Goal: Register for event/course

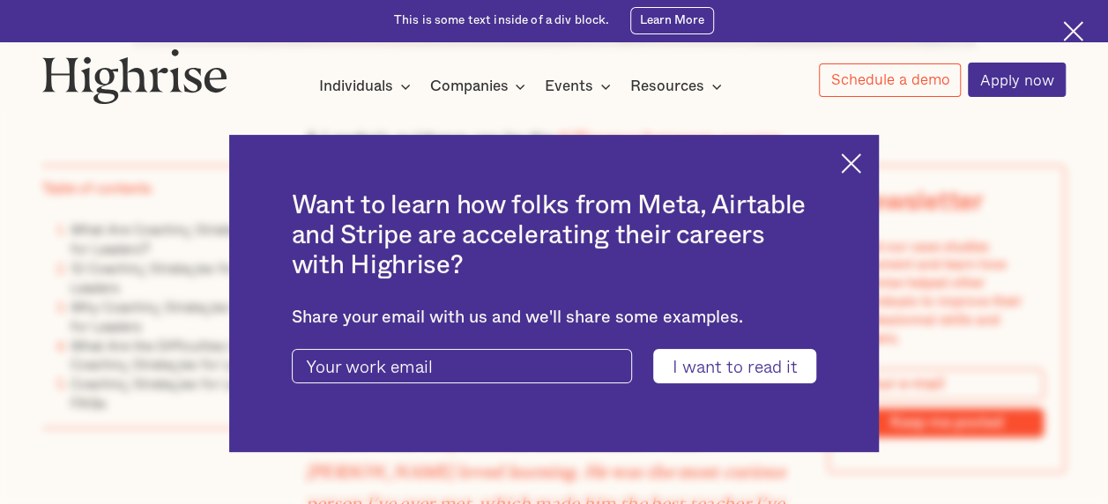
scroll to position [1161, 0]
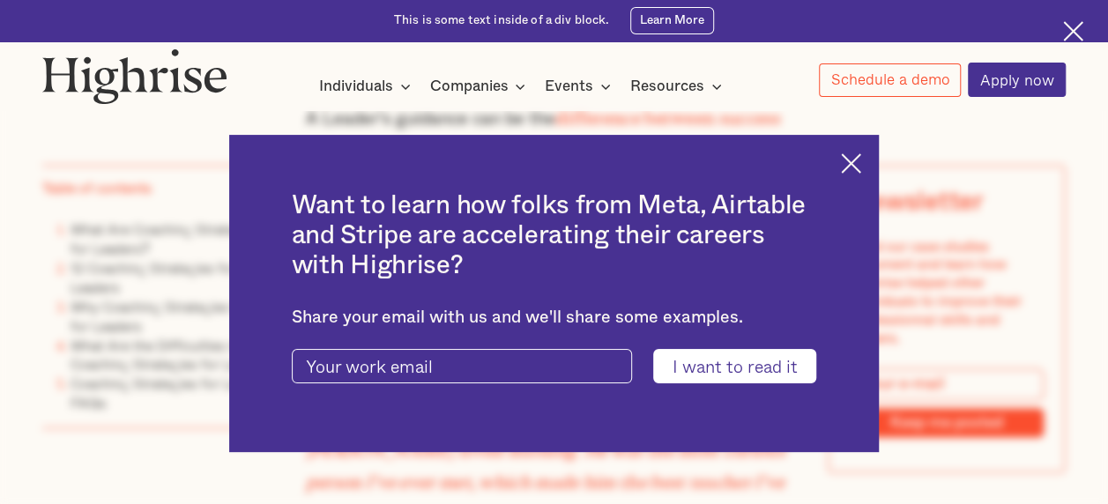
click at [861, 160] on img at bounding box center [851, 163] width 20 height 20
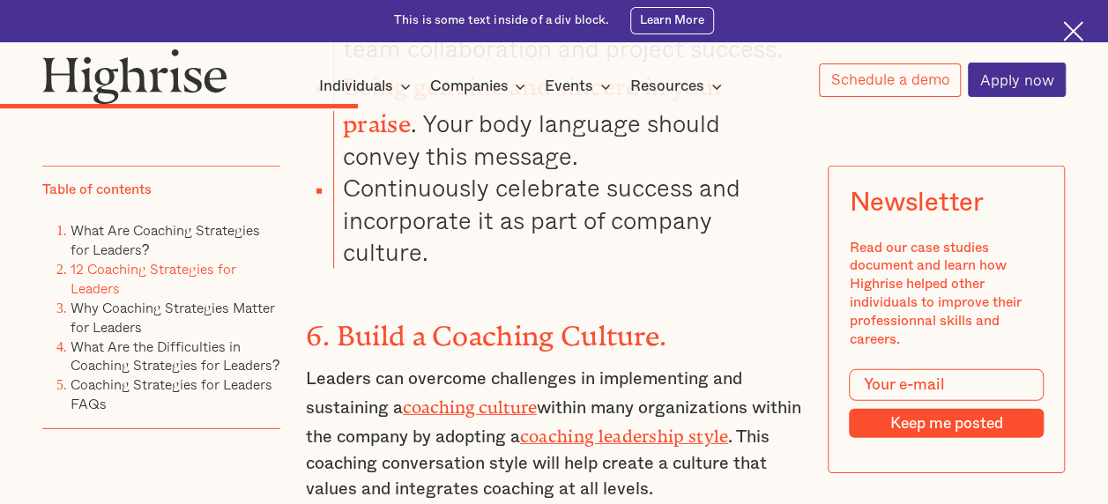
scroll to position [5736, 0]
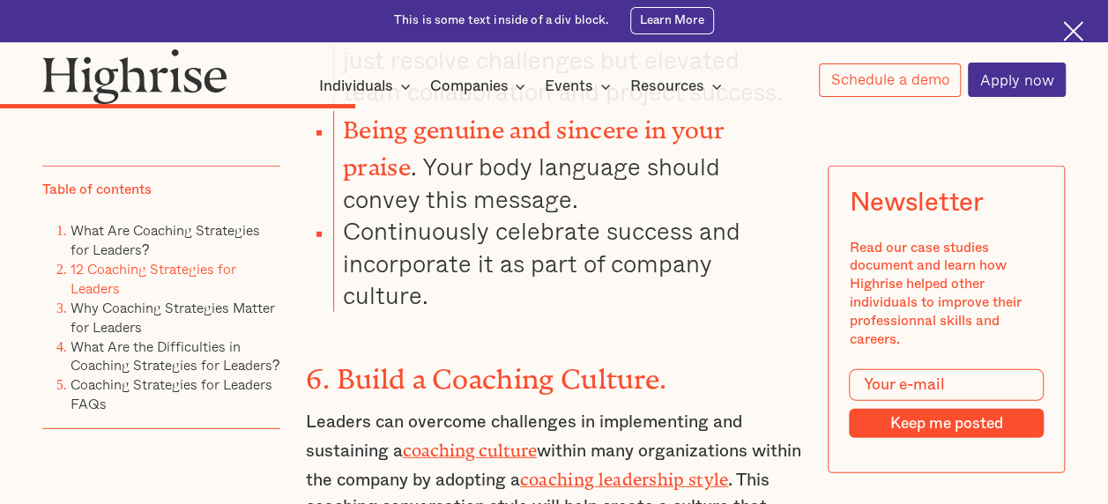
click at [729, 470] on strong "coaching leadership style" at bounding box center [624, 475] width 209 height 11
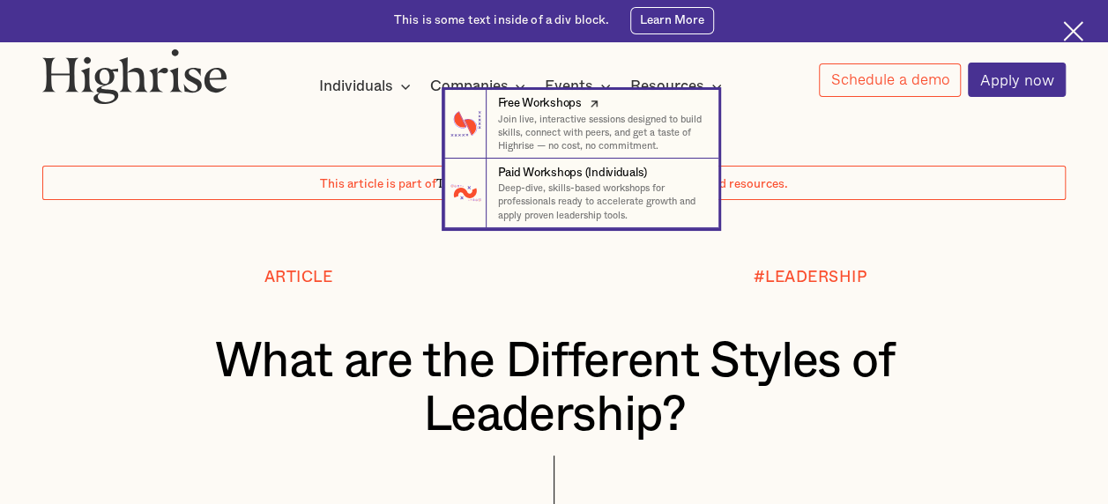
click at [567, 112] on div "Free Workshops" at bounding box center [539, 103] width 84 height 17
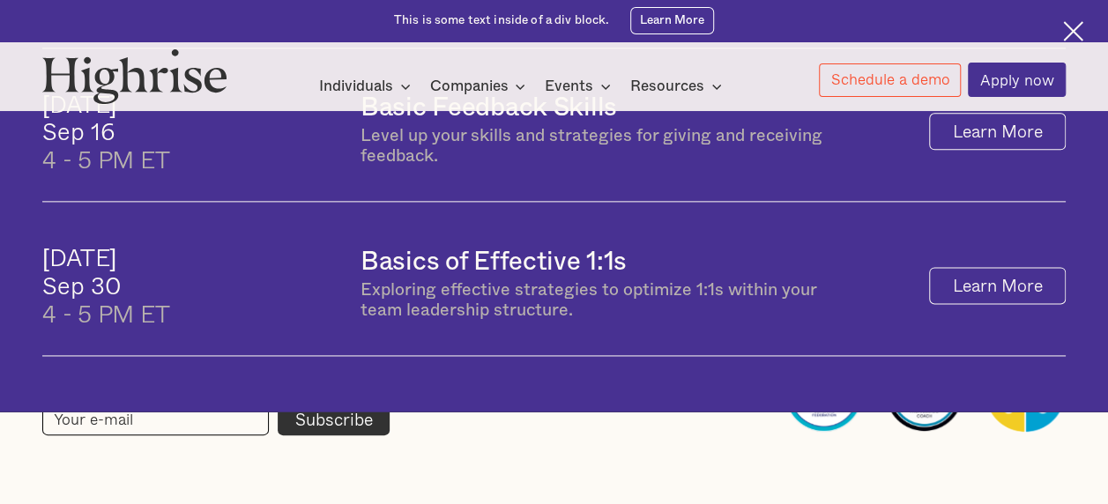
scroll to position [1056, 0]
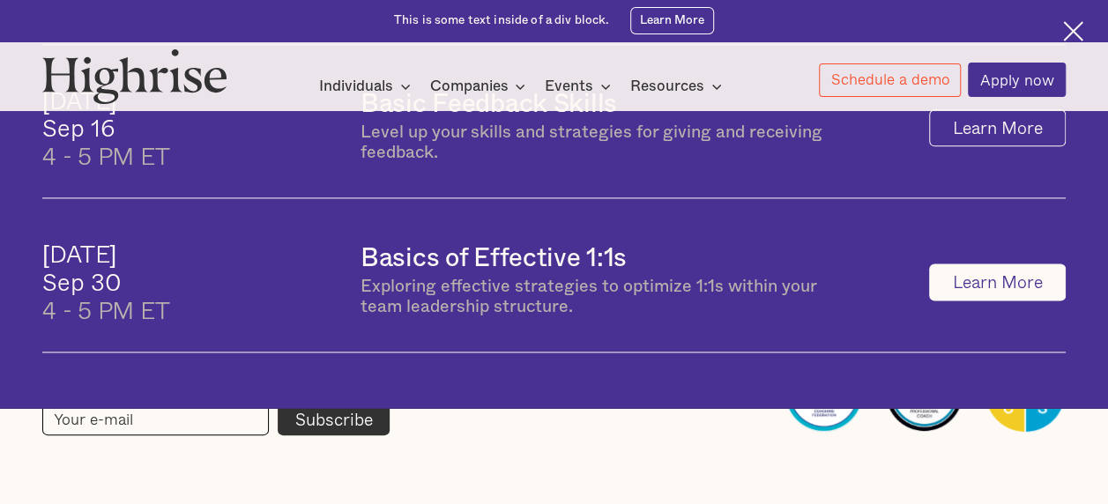
click at [1009, 301] on link "Learn More" at bounding box center [997, 281] width 137 height 37
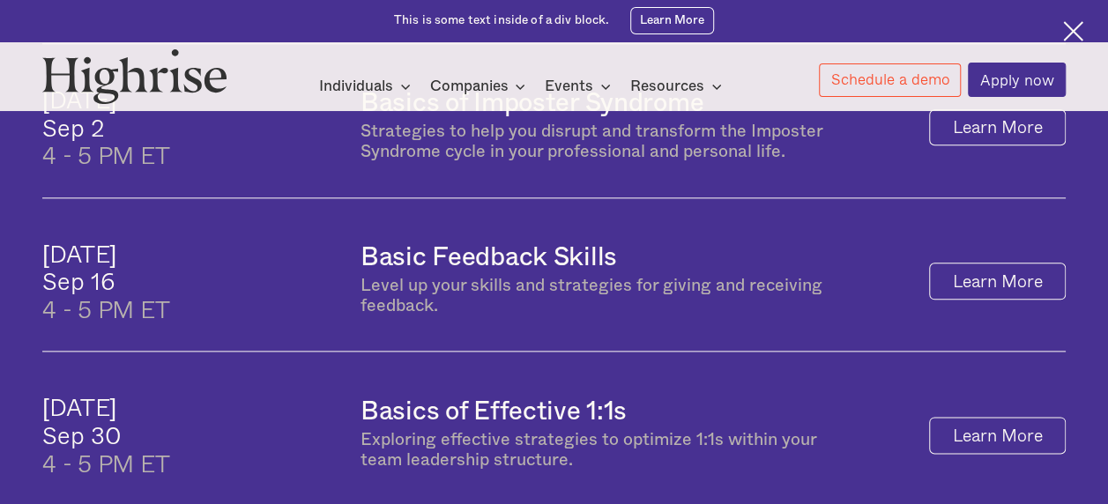
scroll to position [904, 0]
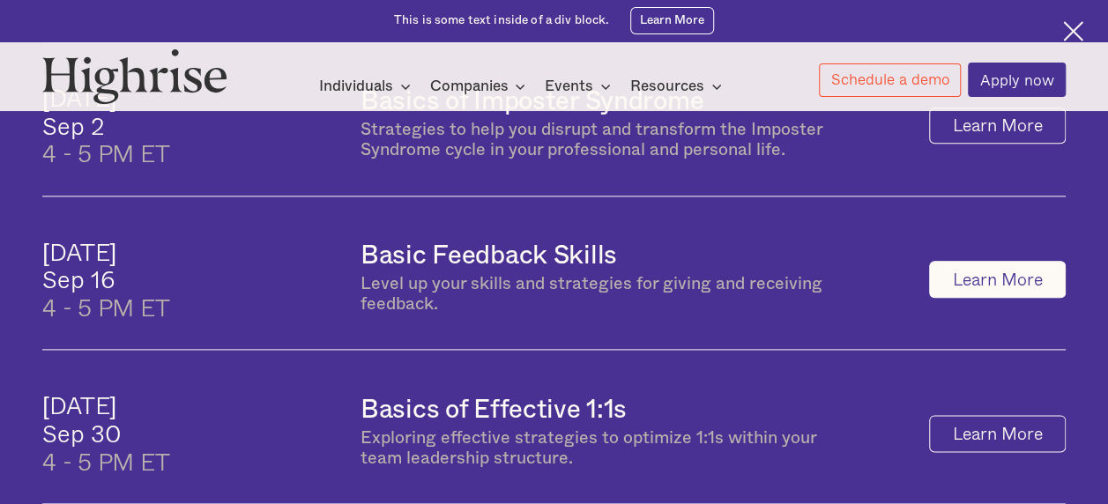
click at [999, 298] on link "Learn More" at bounding box center [997, 279] width 137 height 37
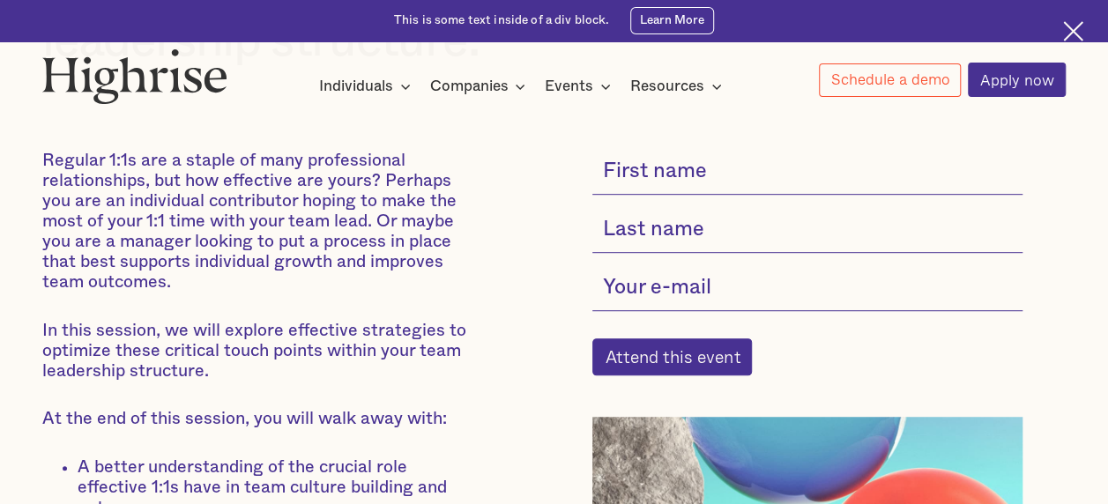
scroll to position [406, 0]
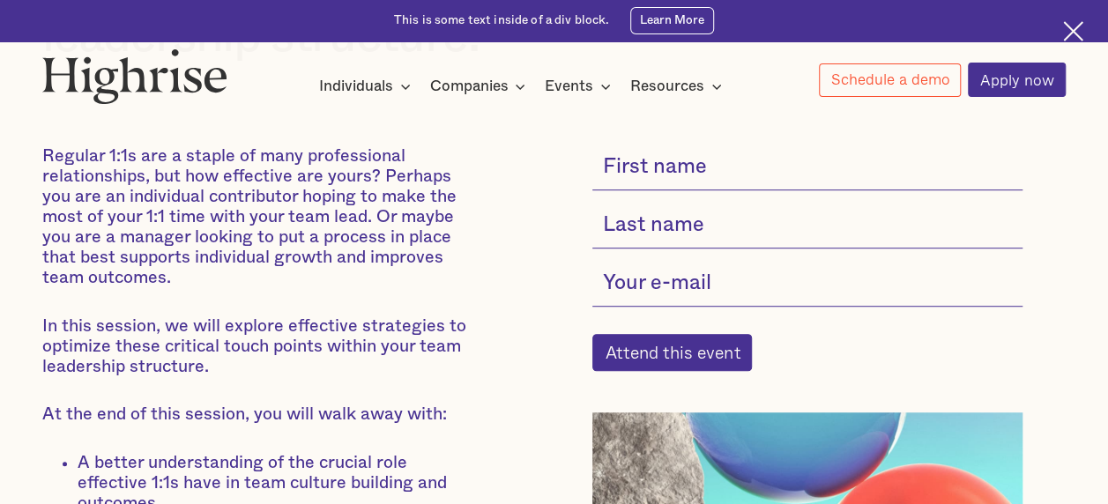
click at [745, 174] on input "current-single-event-subscribe-form" at bounding box center [807, 168] width 430 height 44
type input "[PERSON_NAME]"
type input "White"
click at [711, 286] on input "current-single-event-subscribe-form" at bounding box center [807, 284] width 430 height 44
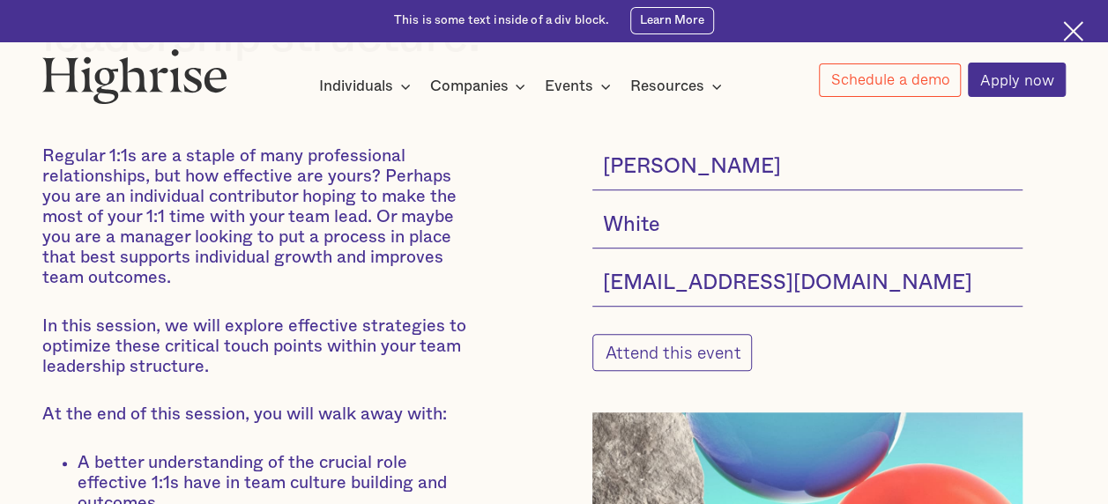
type input "twhite@asha.org"
click at [686, 369] on input "Attend this event" at bounding box center [672, 352] width 160 height 37
type input "Please wait..."
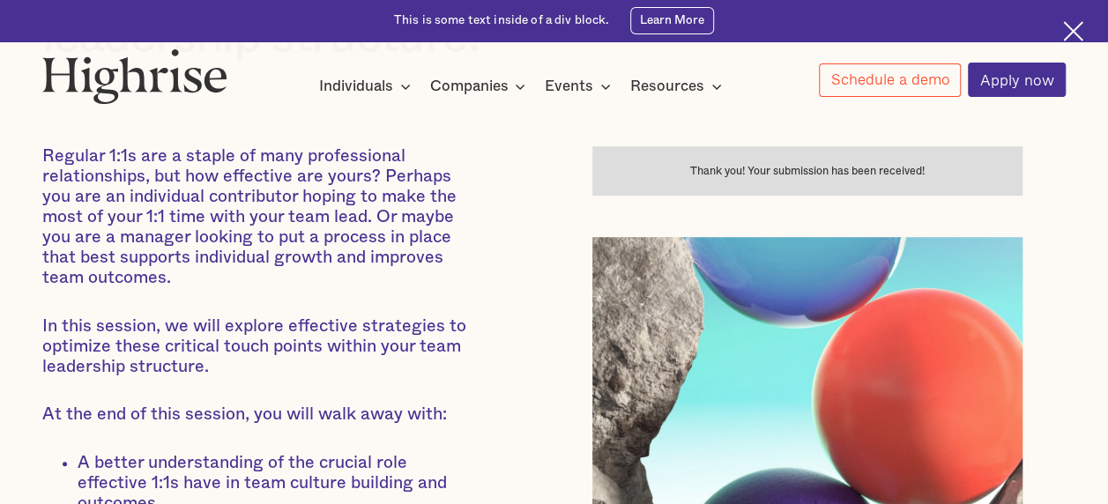
scroll to position [0, 0]
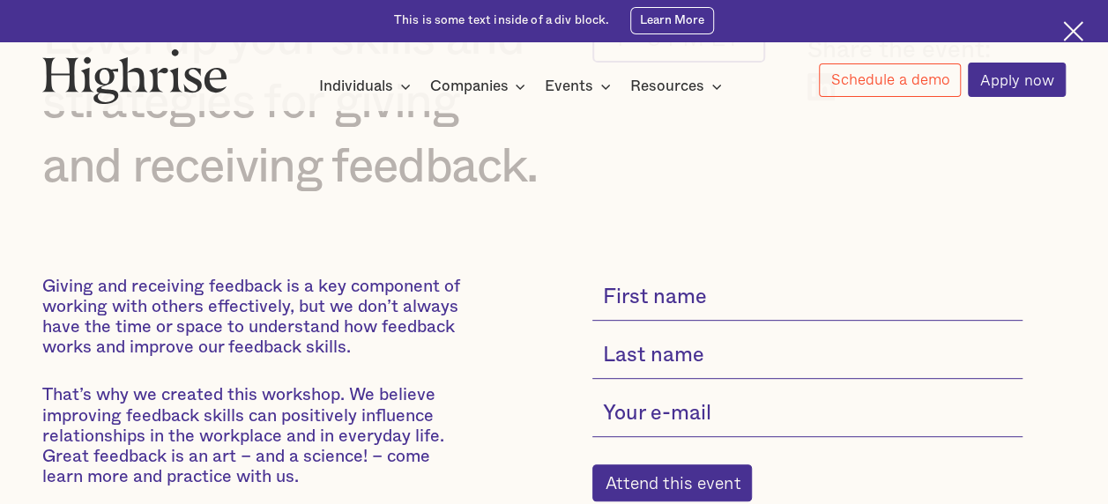
scroll to position [220, 0]
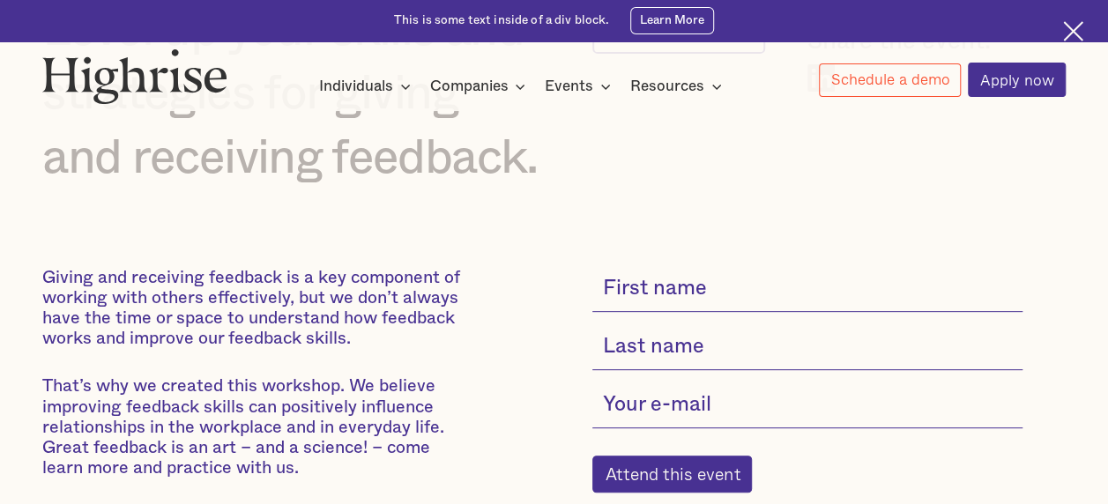
click at [749, 296] on input "current-single-event-subscribe-form" at bounding box center [807, 290] width 430 height 44
type input "Tiffany"
type input "White"
click at [701, 412] on input "current-single-event-subscribe-form" at bounding box center [807, 405] width 430 height 44
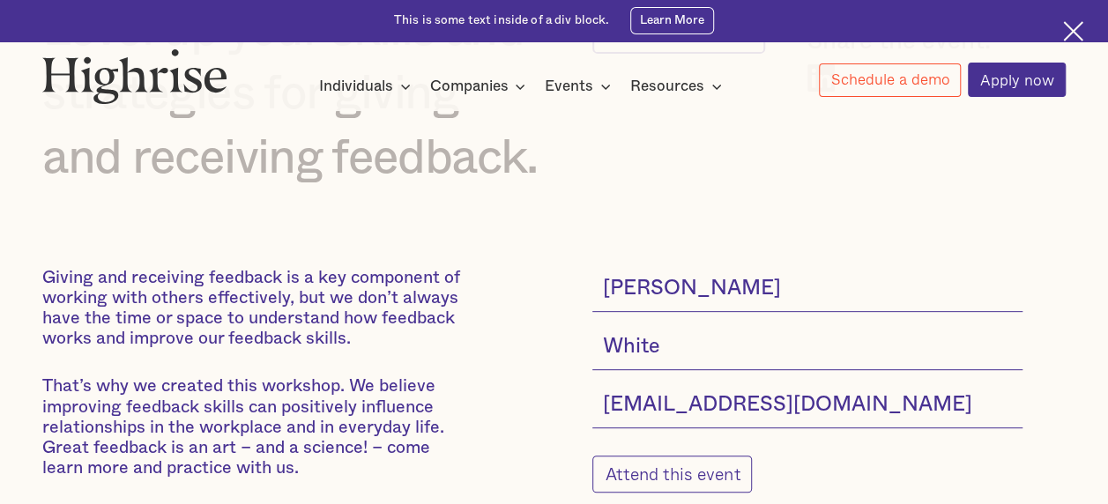
type input "twhite@asha.org"
click at [680, 493] on input "Attend this event" at bounding box center [672, 474] width 160 height 37
type input "Please wait..."
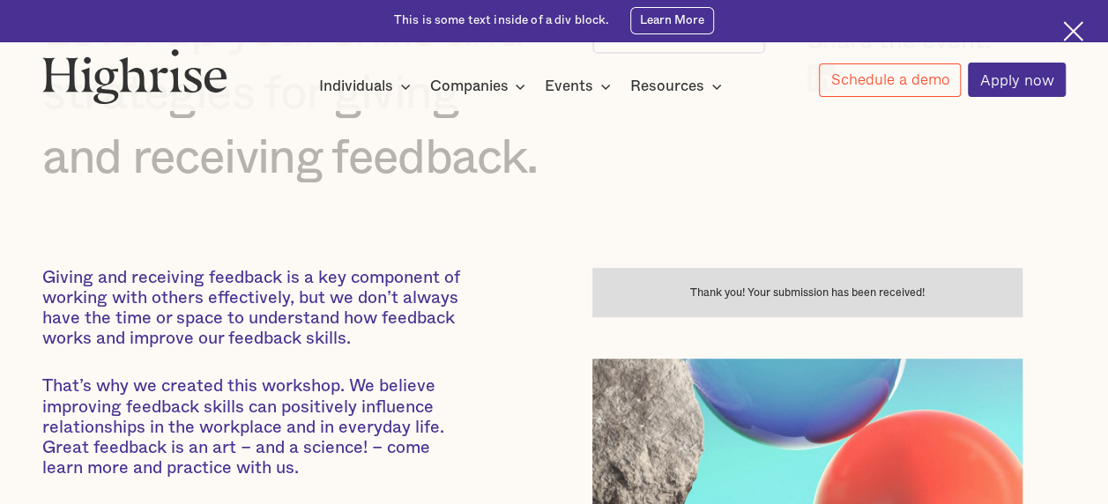
scroll to position [270, 0]
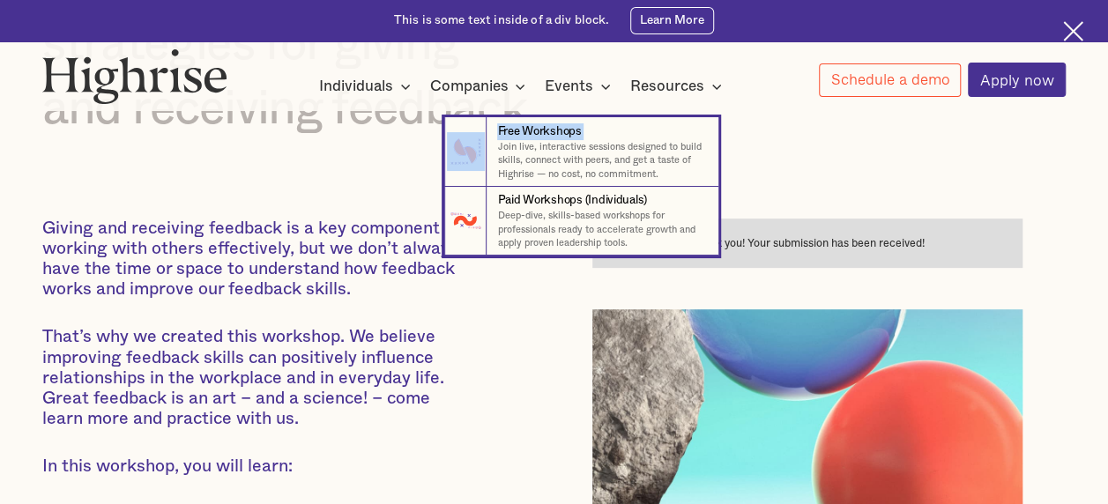
click at [592, 89] on div "Events 7 Free Workshops Join live, interactive sessions designed to build skill…" at bounding box center [580, 85] width 71 height 23
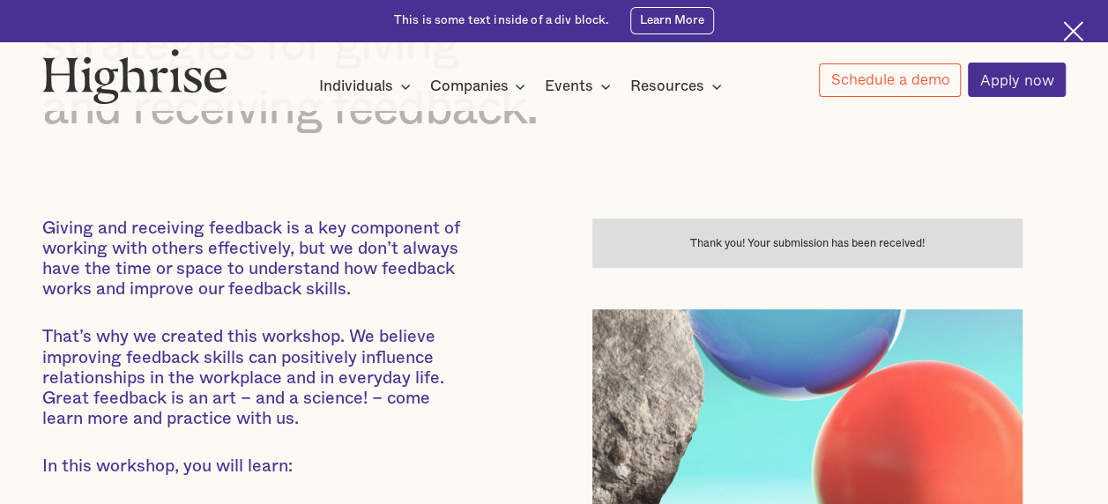
drag, startPoint x: 592, startPoint y: 89, endPoint x: 578, endPoint y: 93, distance: 14.5
click at [578, 93] on div "Events" at bounding box center [569, 86] width 48 height 21
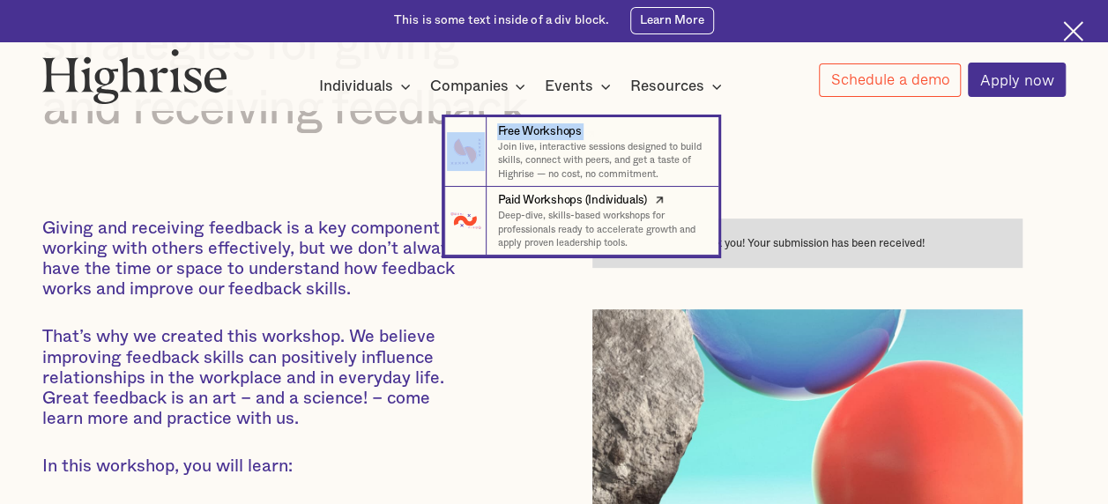
click at [555, 204] on div "Paid Workshops (Individuals)" at bounding box center [572, 200] width 150 height 17
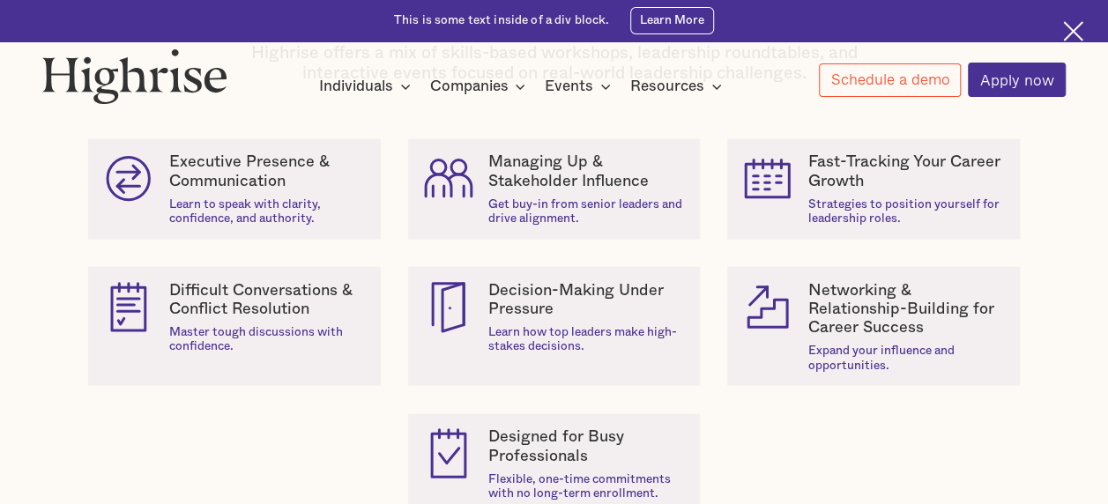
scroll to position [1827, 0]
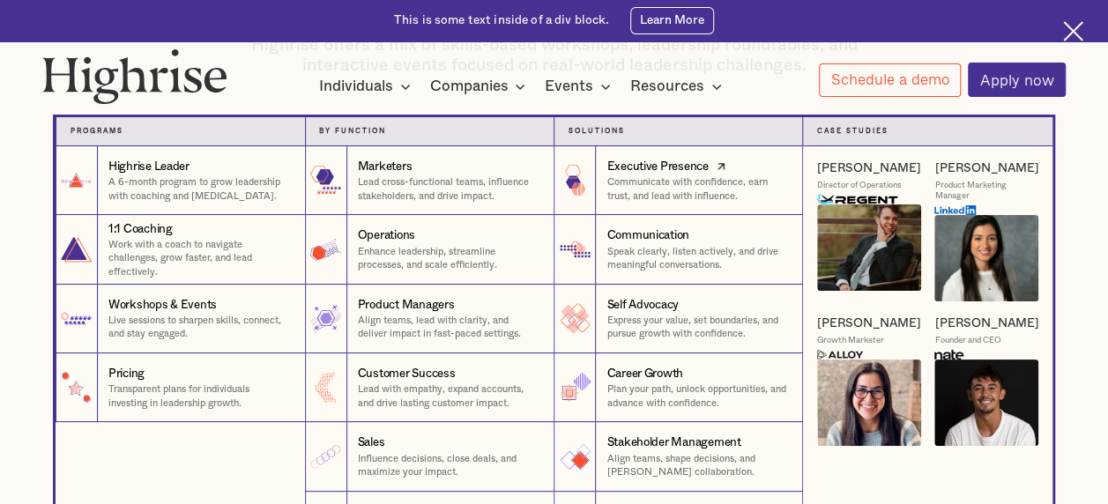
click at [670, 189] on p "Communicate with confidence, earn trust, and lead with influence." at bounding box center [697, 188] width 182 height 27
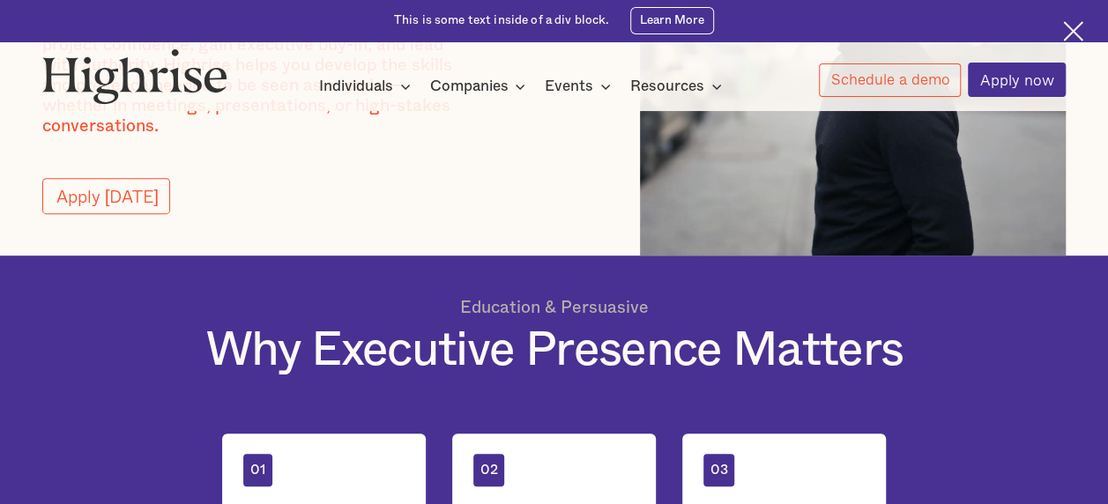
scroll to position [373, 0]
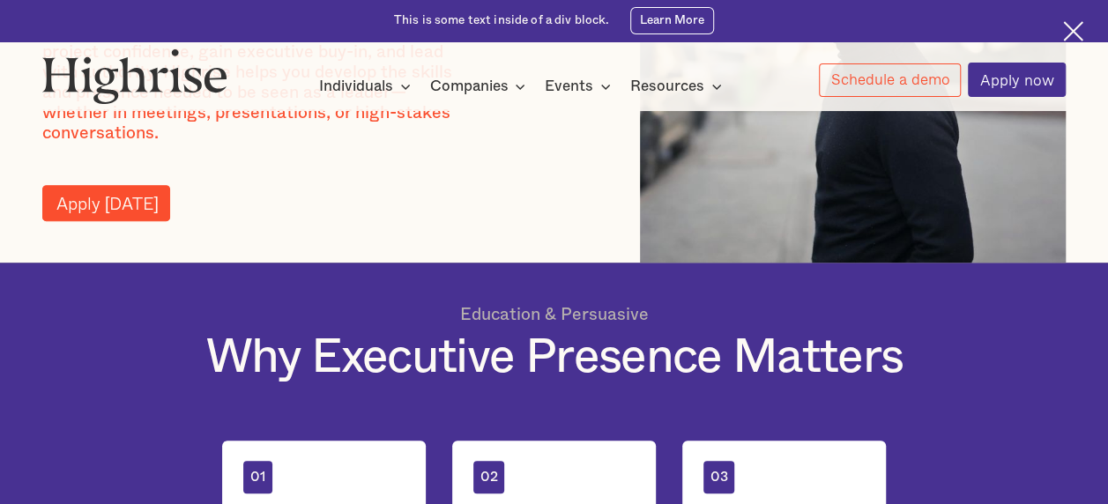
click at [82, 214] on link "Apply [DATE]" at bounding box center [105, 203] width 127 height 36
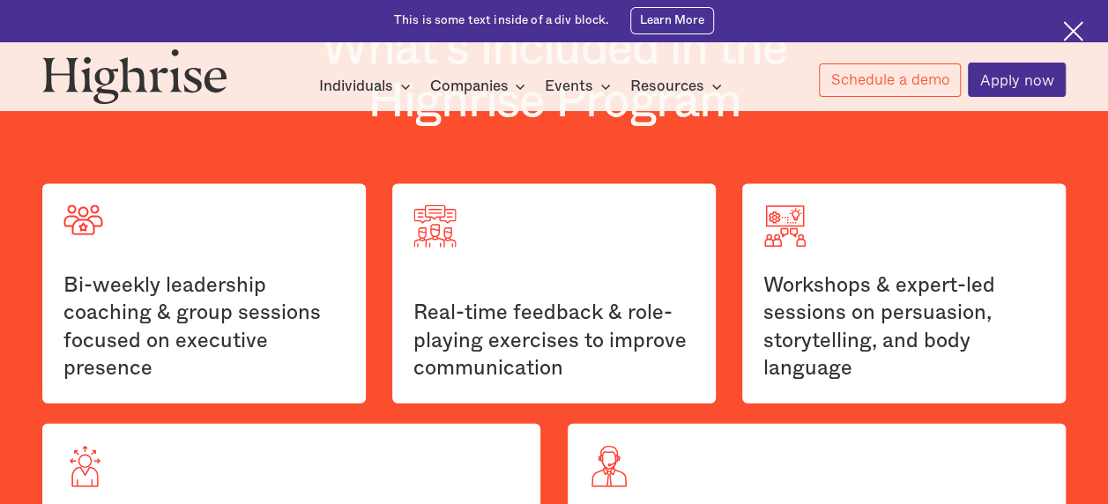
scroll to position [1852, 0]
